Goal: Task Accomplishment & Management: Manage account settings

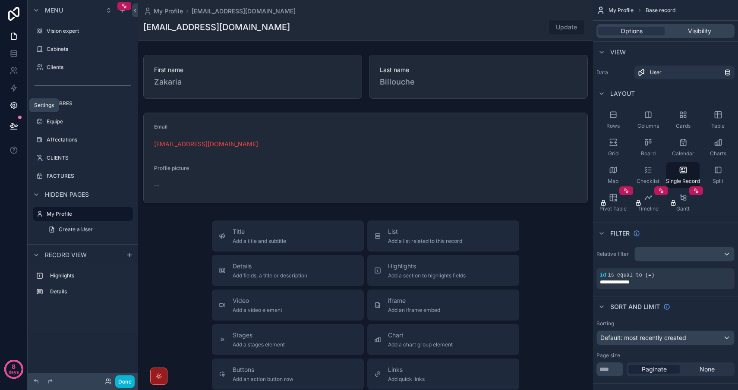
click at [13, 105] on icon at bounding box center [13, 105] width 9 height 9
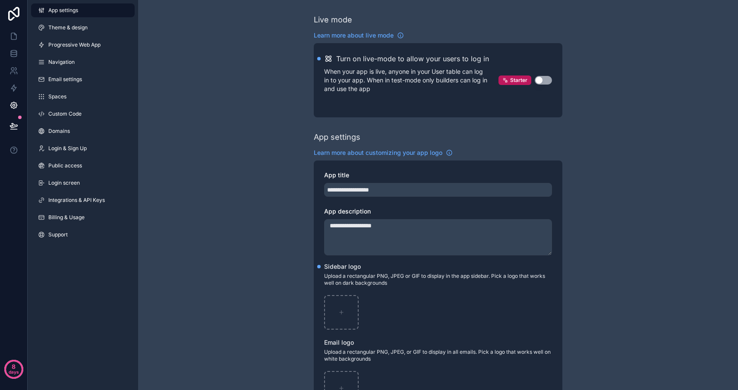
click at [75, 291] on div "App settings Theme & design Progressive Web App Navigation Email settings Space…" at bounding box center [83, 195] width 110 height 390
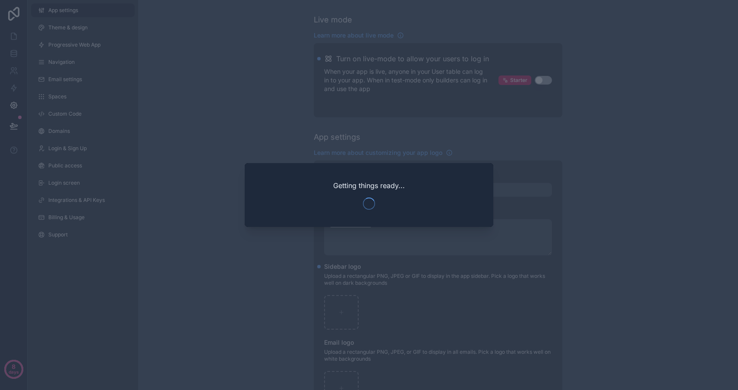
click at [218, 88] on div at bounding box center [369, 195] width 738 height 390
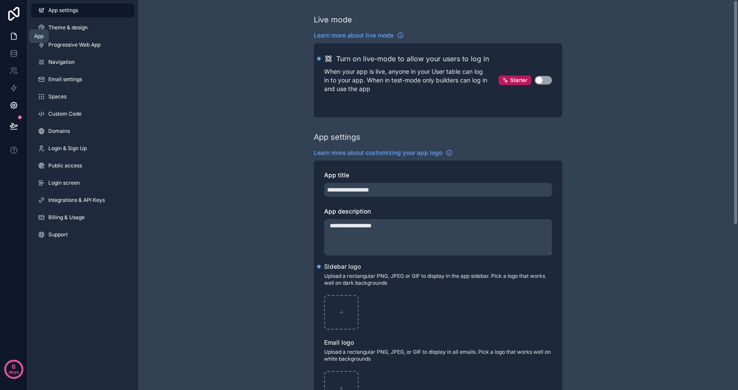
click at [13, 41] on link at bounding box center [13, 36] width 27 height 17
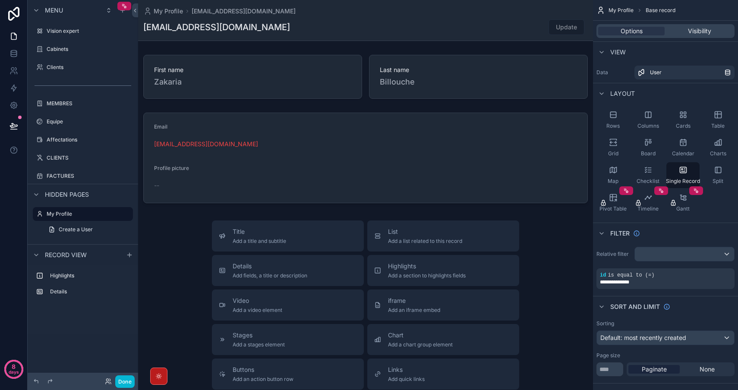
click at [160, 381] on div "scrollable content" at bounding box center [158, 375] width 17 height 17
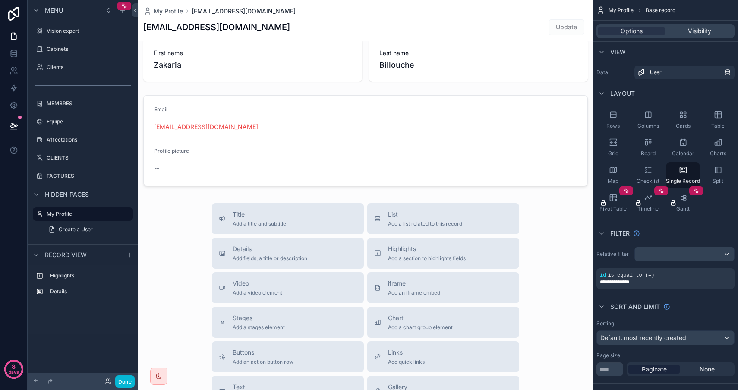
scroll to position [18, 0]
